Goal: Information Seeking & Learning: Learn about a topic

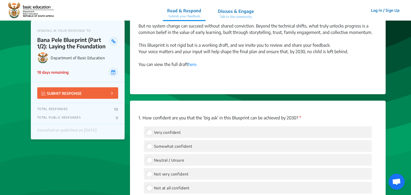
scroll to position [615, 0]
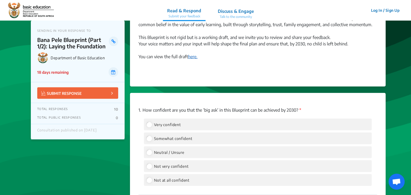
drag, startPoint x: 192, startPoint y: 57, endPoint x: 197, endPoint y: 56, distance: 5.3
click at [192, 57] on link "here." at bounding box center [192, 56] width 9 height 5
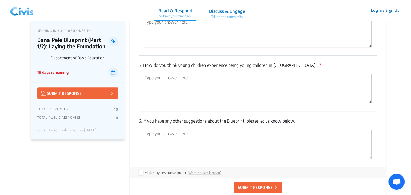
scroll to position [1158, 0]
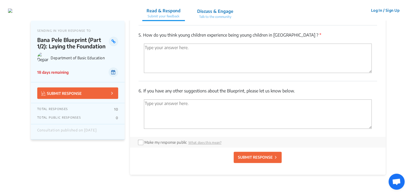
click at [115, 73] on icon at bounding box center [113, 72] width 4 height 4
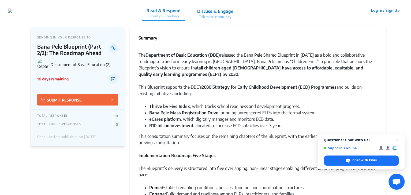
click at [111, 79] on icon at bounding box center [113, 79] width 4 height 4
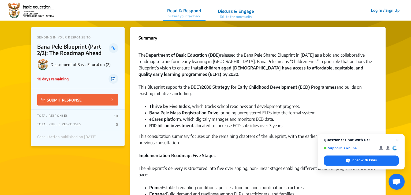
click at [113, 79] on icon at bounding box center [113, 79] width 4 height 4
